Goal: Transaction & Acquisition: Purchase product/service

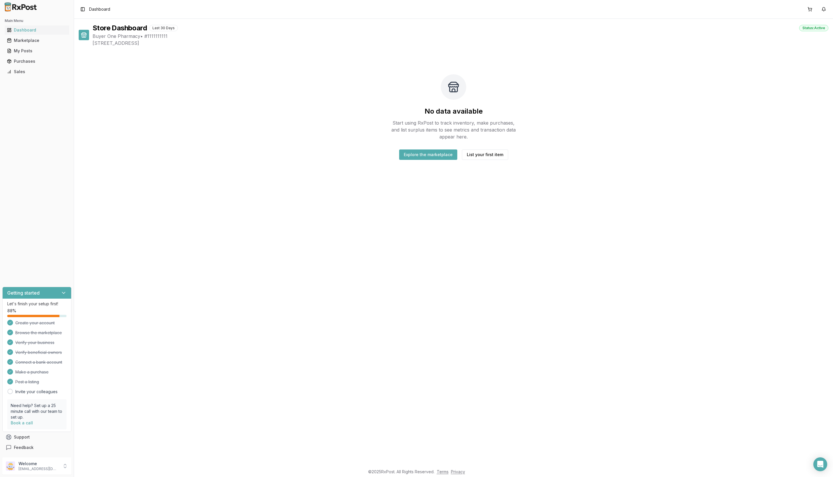
click at [37, 40] on div "Marketplace" at bounding box center [37, 41] width 60 height 6
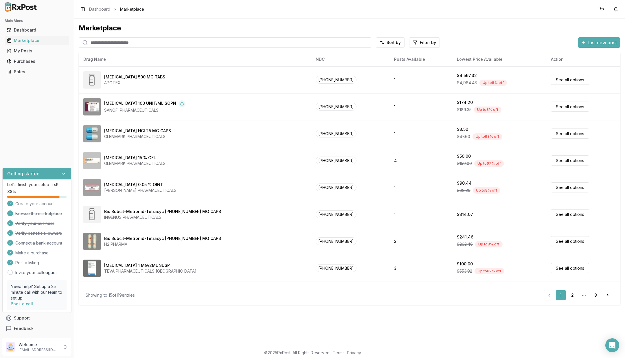
click at [62, 171] on icon at bounding box center [64, 174] width 6 height 6
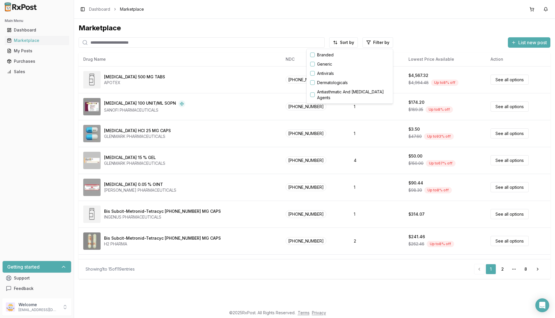
click at [384, 40] on html "Main Menu Dashboard Marketplace My Posts Purchases Sales Getting started Suppor…" at bounding box center [277, 159] width 555 height 318
click at [354, 41] on html "Main Menu Dashboard Marketplace My Posts Purchases Sales Getting started Suppor…" at bounding box center [277, 159] width 555 height 318
click at [350, 42] on html "Main Menu Dashboard Marketplace My Posts Purchases Sales Getting started Suppor…" at bounding box center [277, 159] width 555 height 318
click at [341, 75] on div "Price: High to Low" at bounding box center [329, 73] width 55 height 9
